Goal: Find specific page/section: Find specific page/section

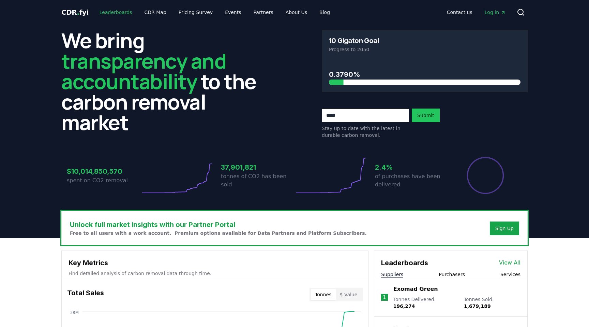
click at [115, 14] on link "Leaderboards" at bounding box center [116, 12] width 44 height 12
click at [109, 12] on link "Leaderboards" at bounding box center [116, 12] width 44 height 12
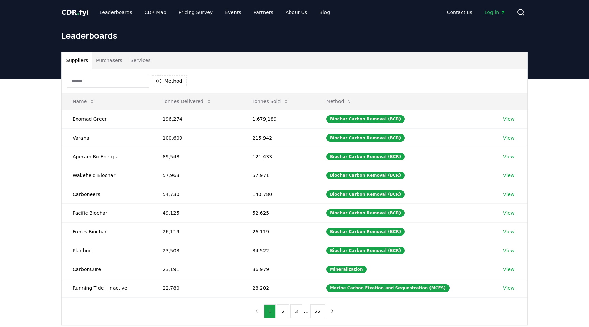
click at [122, 87] on input at bounding box center [108, 81] width 82 height 14
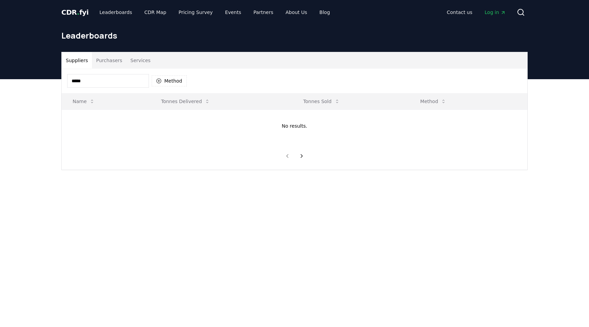
type input "******"
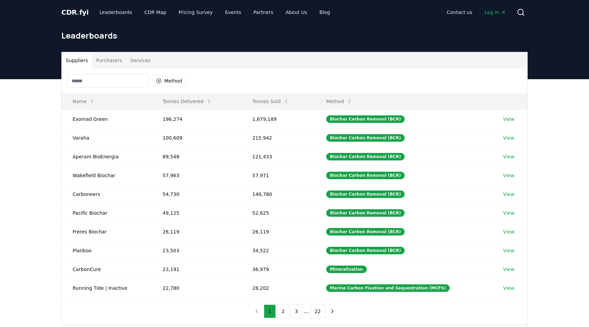
click at [170, 75] on div "Method" at bounding box center [127, 81] width 120 height 14
click at [172, 82] on button "Method" at bounding box center [169, 80] width 35 height 11
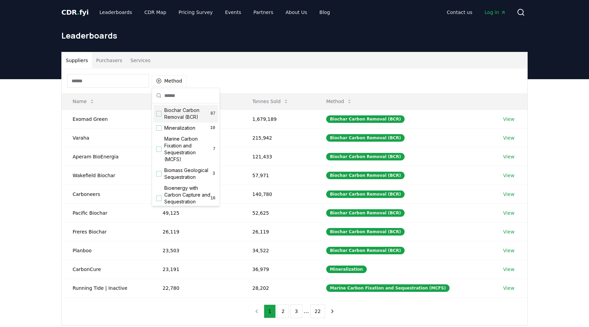
click at [169, 113] on span "Biochar Carbon Removal (BCR)" at bounding box center [187, 114] width 46 height 14
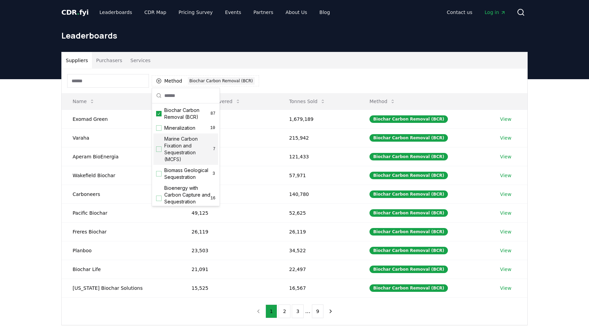
click at [0, 210] on div "Suppliers Purchasers Services Method 1 Biochar Carbon Removal (BCR) Name Tonnes…" at bounding box center [294, 215] width 589 height 273
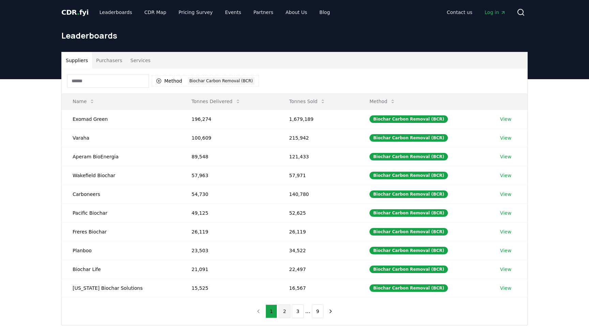
click at [285, 312] on button "2" at bounding box center [285, 311] width 12 height 14
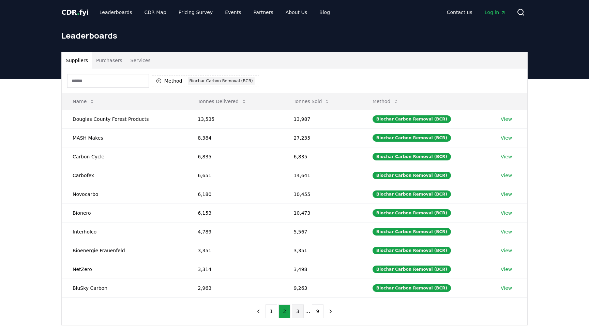
click at [294, 312] on button "3" at bounding box center [298, 311] width 12 height 14
